Goal: Find specific page/section: Find specific page/section

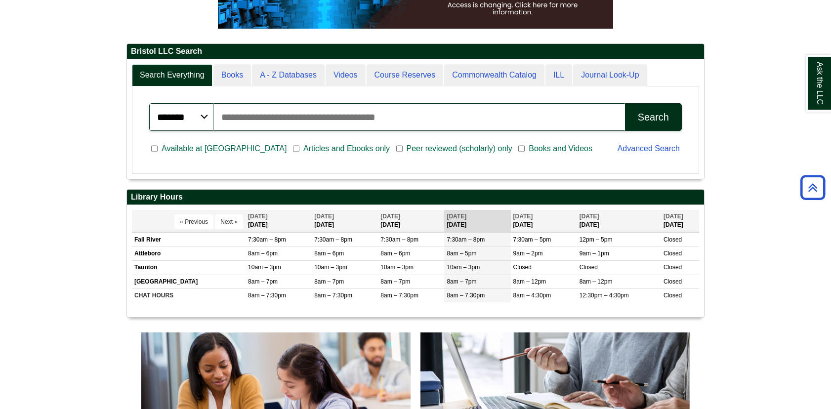
scroll to position [219, 0]
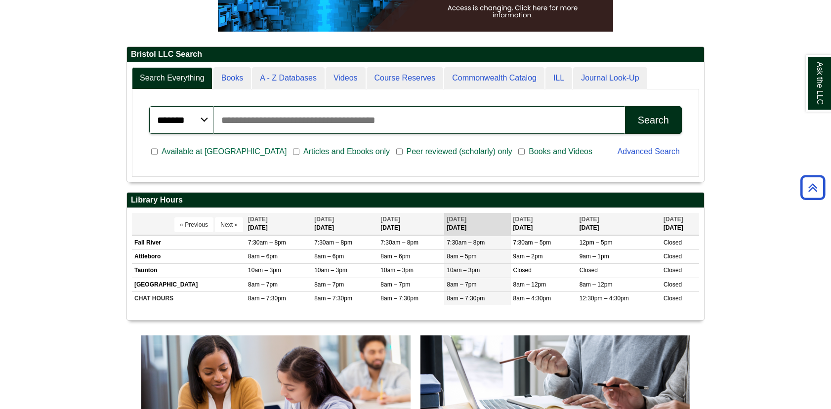
click at [636, 121] on button "Search" at bounding box center [653, 120] width 57 height 28
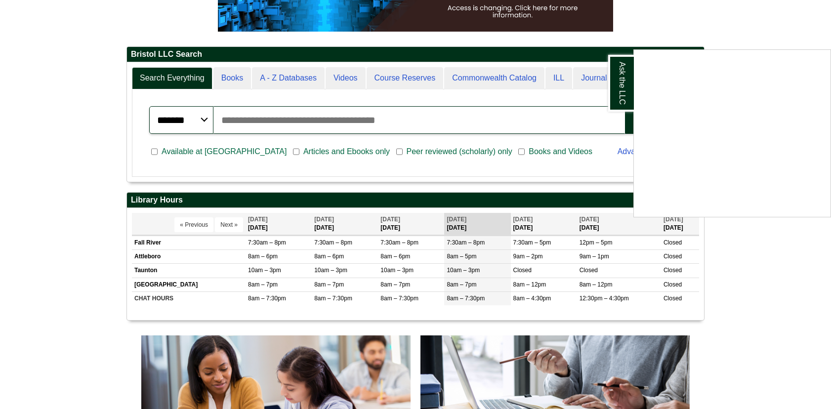
click at [299, 89] on div "Ask the LLC" at bounding box center [415, 204] width 831 height 409
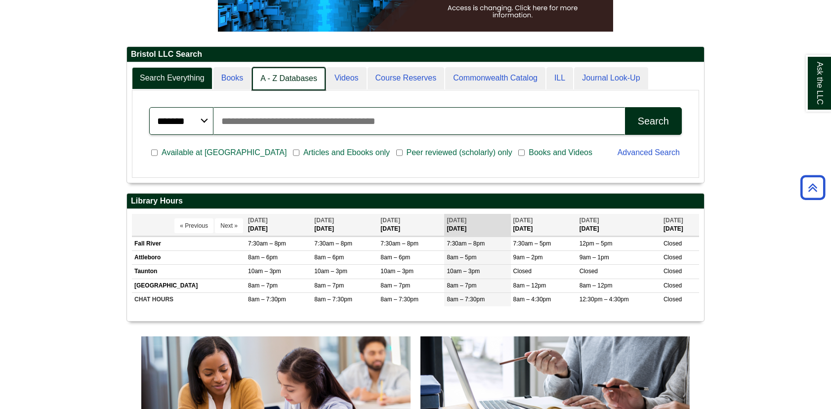
scroll to position [5, 5]
click at [298, 81] on link "A - Z Databases" at bounding box center [289, 78] width 74 height 23
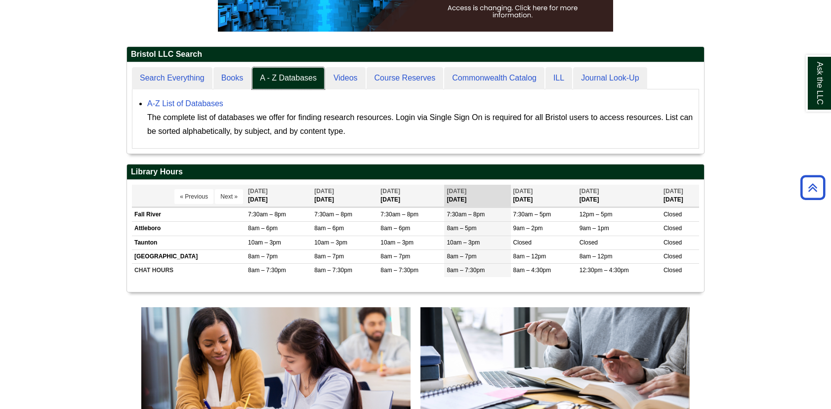
scroll to position [91, 577]
click at [216, 101] on link "A-Z List of Databases" at bounding box center [185, 103] width 76 height 8
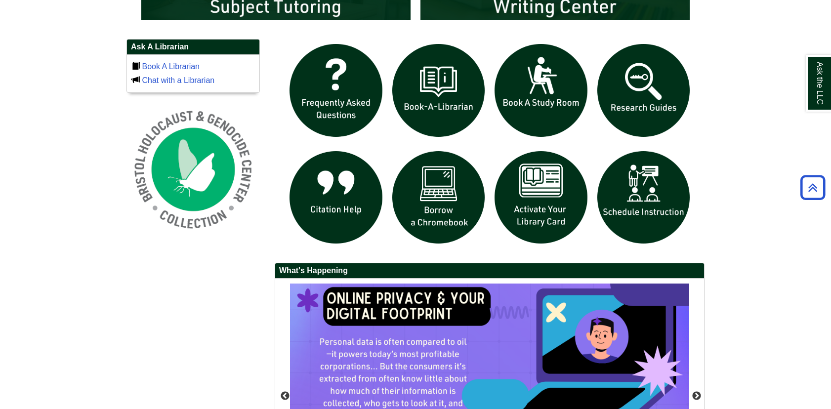
scroll to position [617, 0]
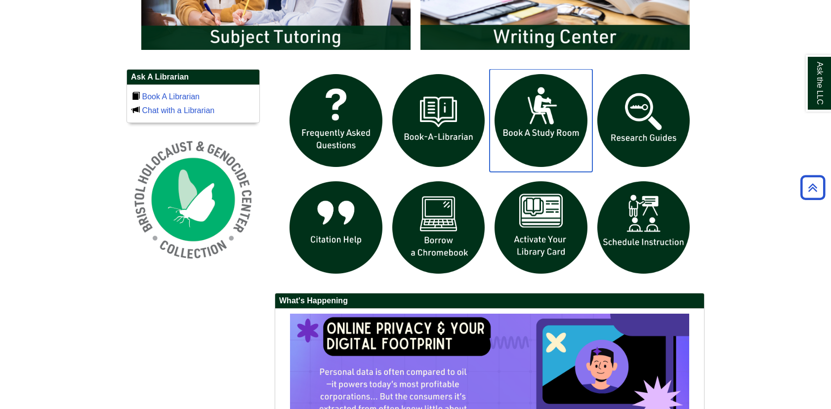
click at [514, 134] on img "slideshow" at bounding box center [541, 120] width 103 height 103
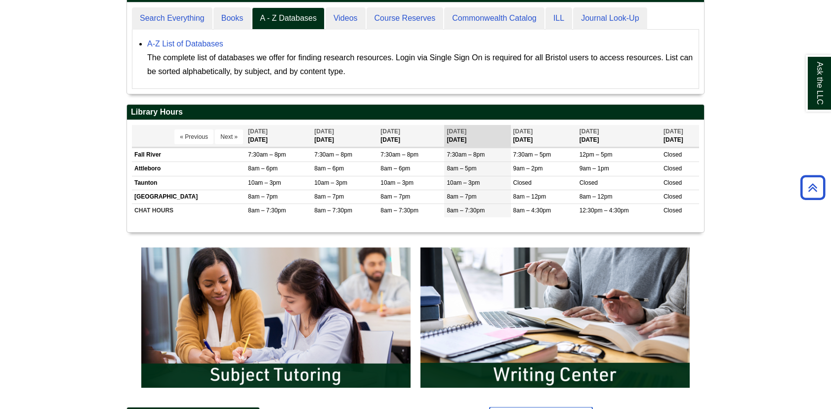
scroll to position [269, 0]
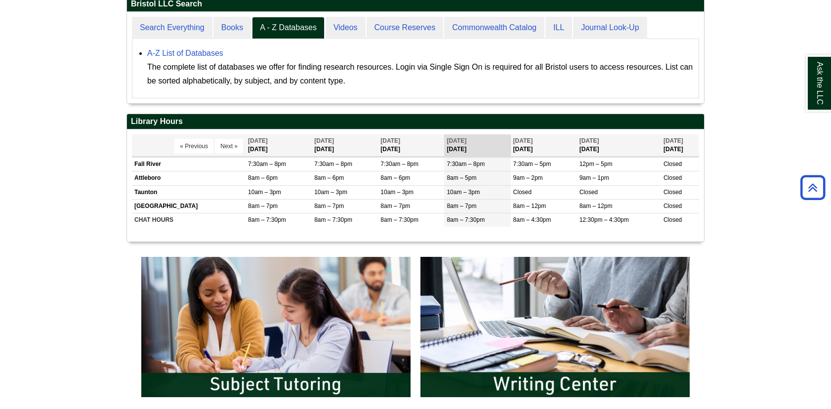
click at [249, 232] on div "Display of Opening hours « Previous Next » [DATE] [DATE] [DATE] Closed" at bounding box center [415, 185] width 567 height 102
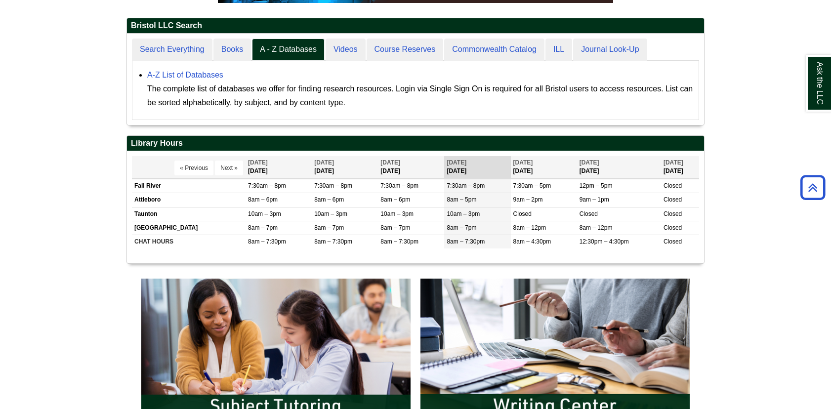
scroll to position [246, 0]
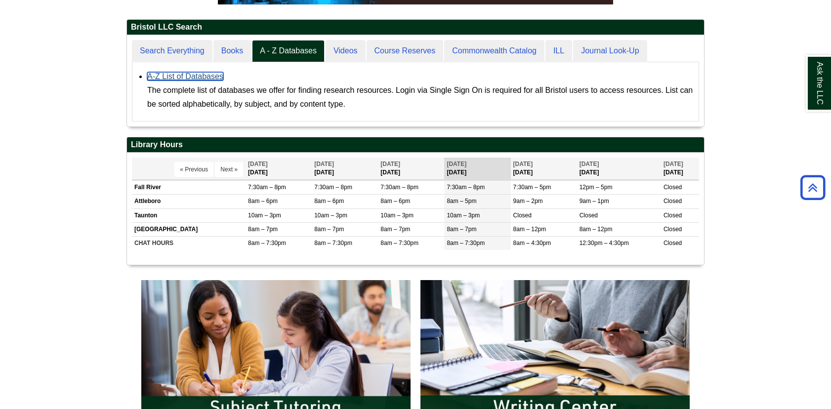
click at [195, 77] on link "A-Z List of Databases" at bounding box center [185, 76] width 76 height 8
